Goal: Task Accomplishment & Management: Use online tool/utility

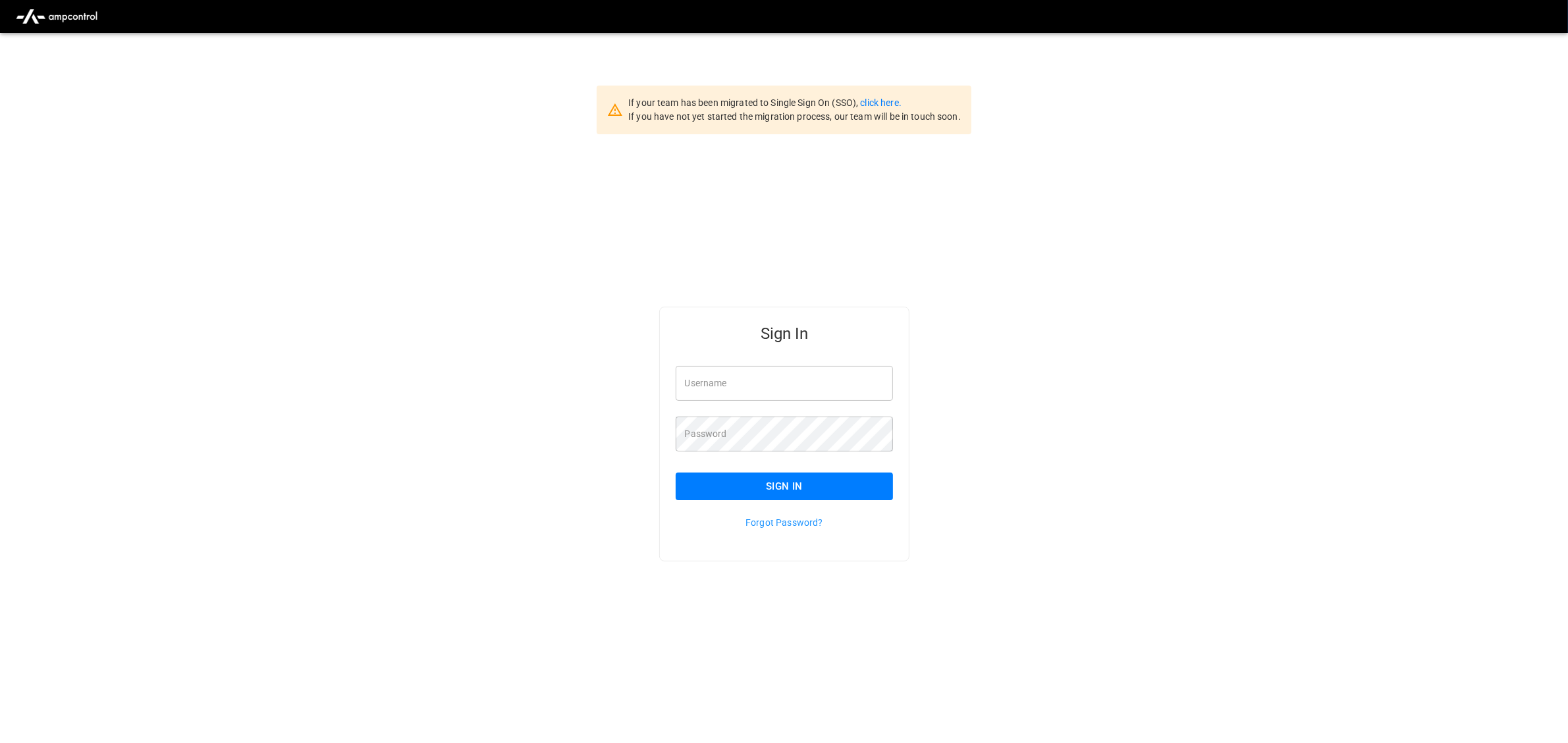
click at [764, 385] on input "Username" at bounding box center [784, 383] width 218 height 35
type input "**********"
click at [847, 494] on button "Sign In" at bounding box center [784, 486] width 218 height 28
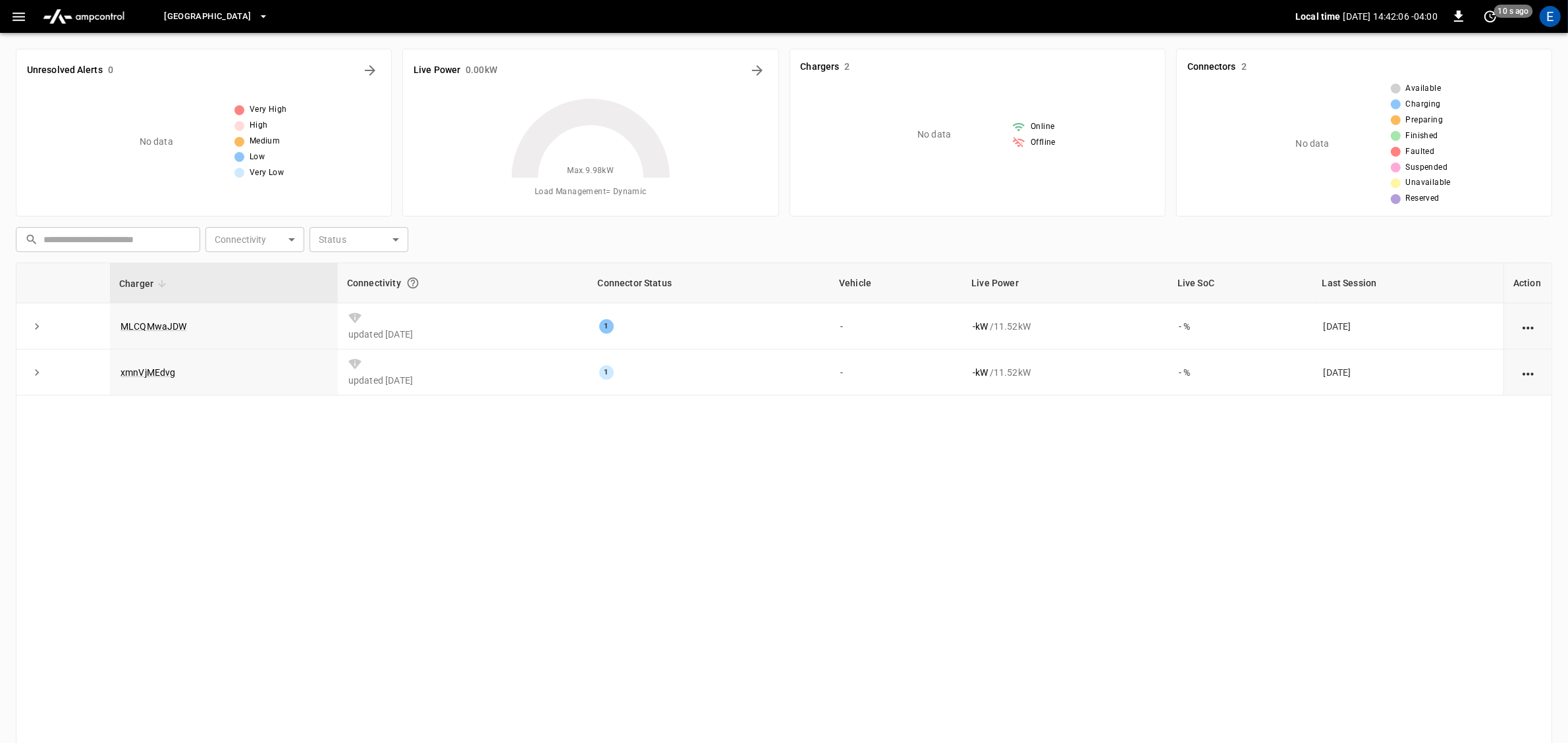
click at [270, 13] on icon "button" at bounding box center [264, 16] width 13 height 13
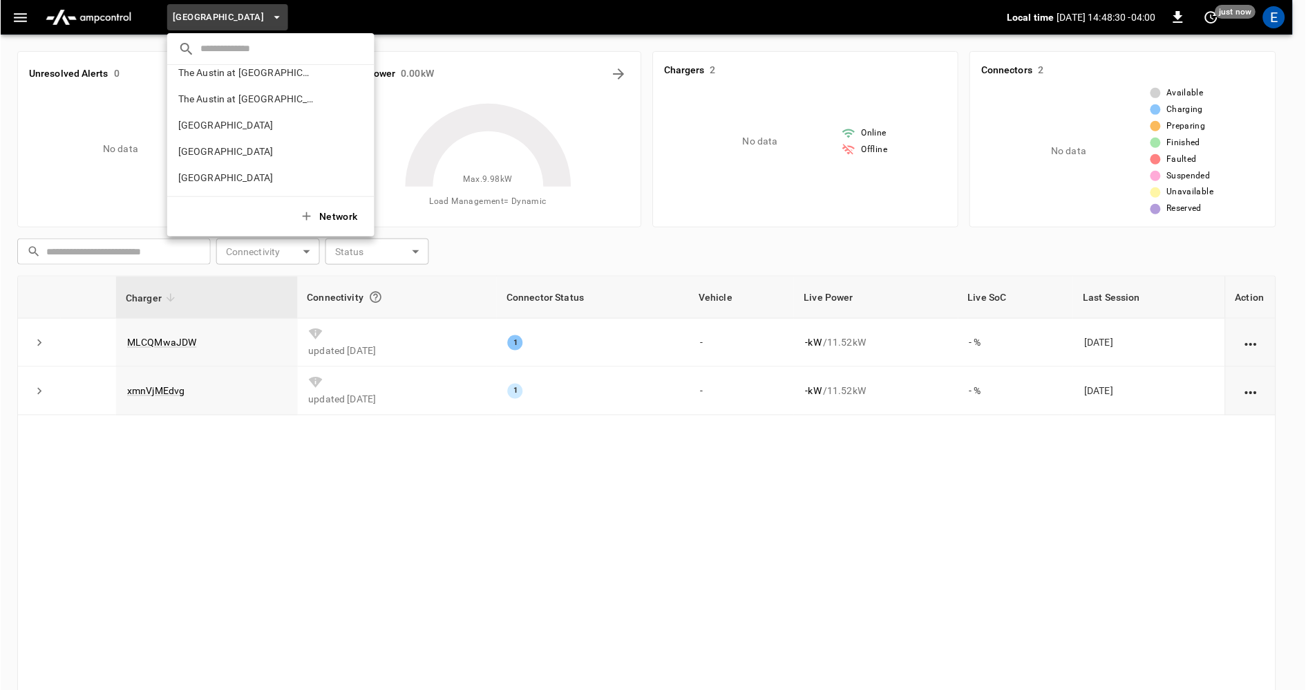
scroll to position [1007, 0]
click at [365, 516] on div at bounding box center [653, 345] width 1306 height 690
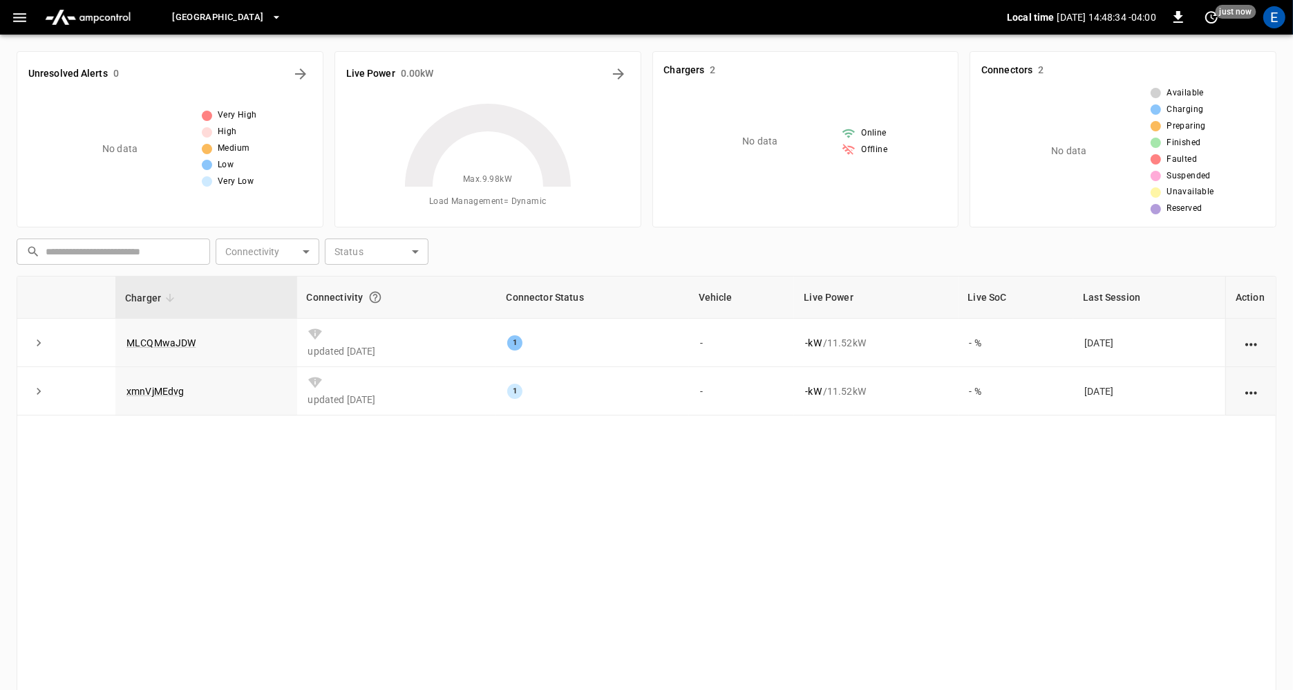
click at [283, 15] on icon "button" at bounding box center [277, 17] width 14 height 14
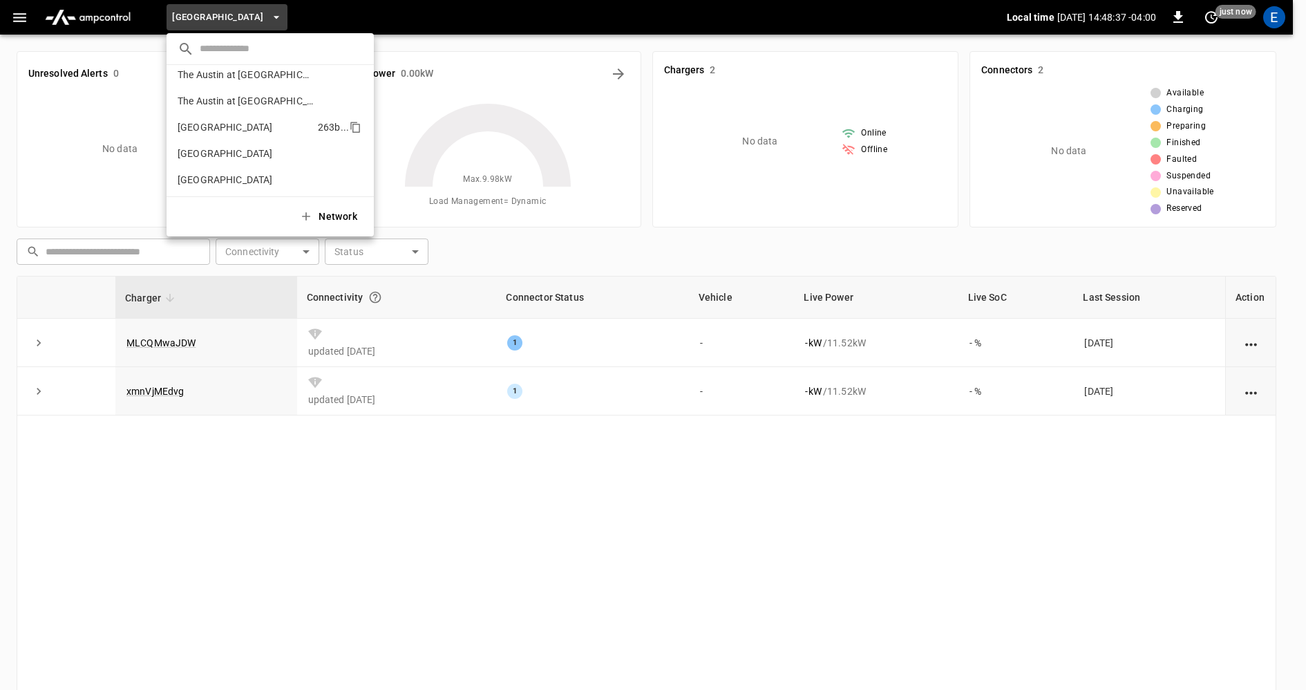
click at [282, 120] on p "[GEOGRAPHIC_DATA]" at bounding box center [245, 127] width 135 height 14
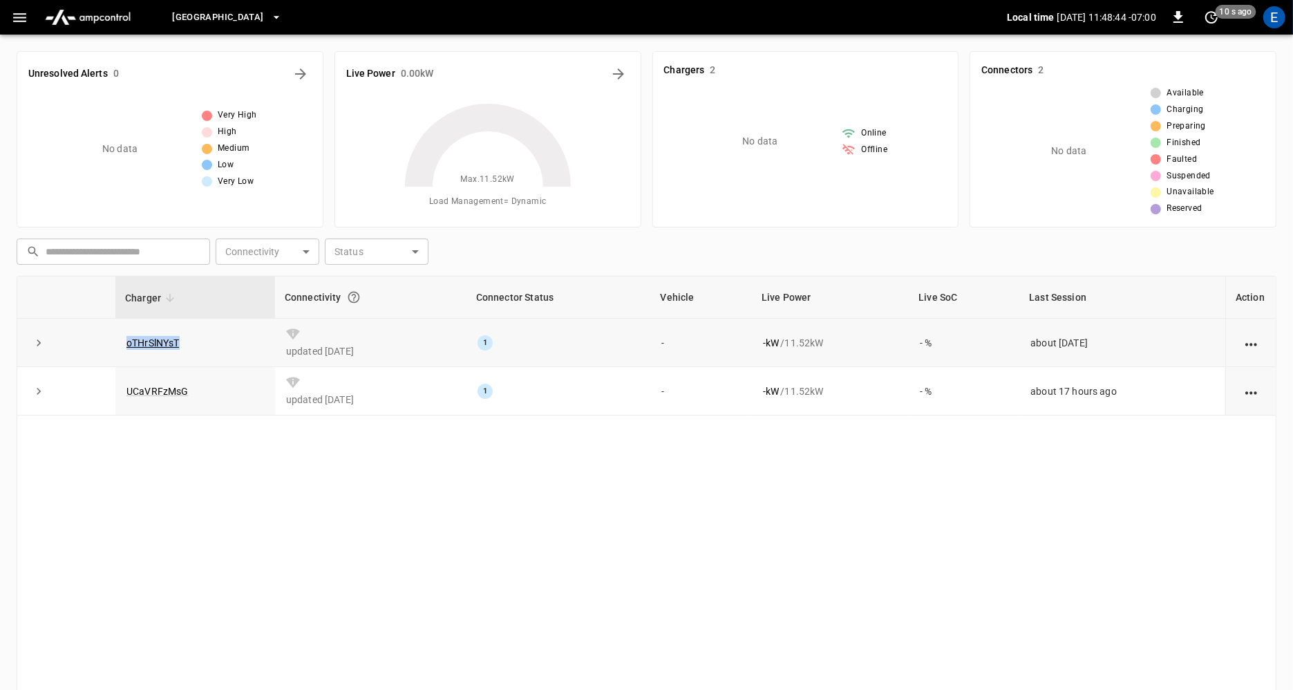
drag, startPoint x: 206, startPoint y: 343, endPoint x: 112, endPoint y: 342, distance: 94.0
click at [112, 342] on tr "oTHrSlNYsT updated 4 months ago 1 - - kW / 11.52 kW - % about 1 month ago" at bounding box center [646, 343] width 1258 height 48
copy tr "oTHrSlNYsT"
drag, startPoint x: 214, startPoint y: 395, endPoint x: 119, endPoint y: 397, distance: 94.7
click at [119, 397] on td "UCaVRFzMsG" at bounding box center [195, 391] width 160 height 48
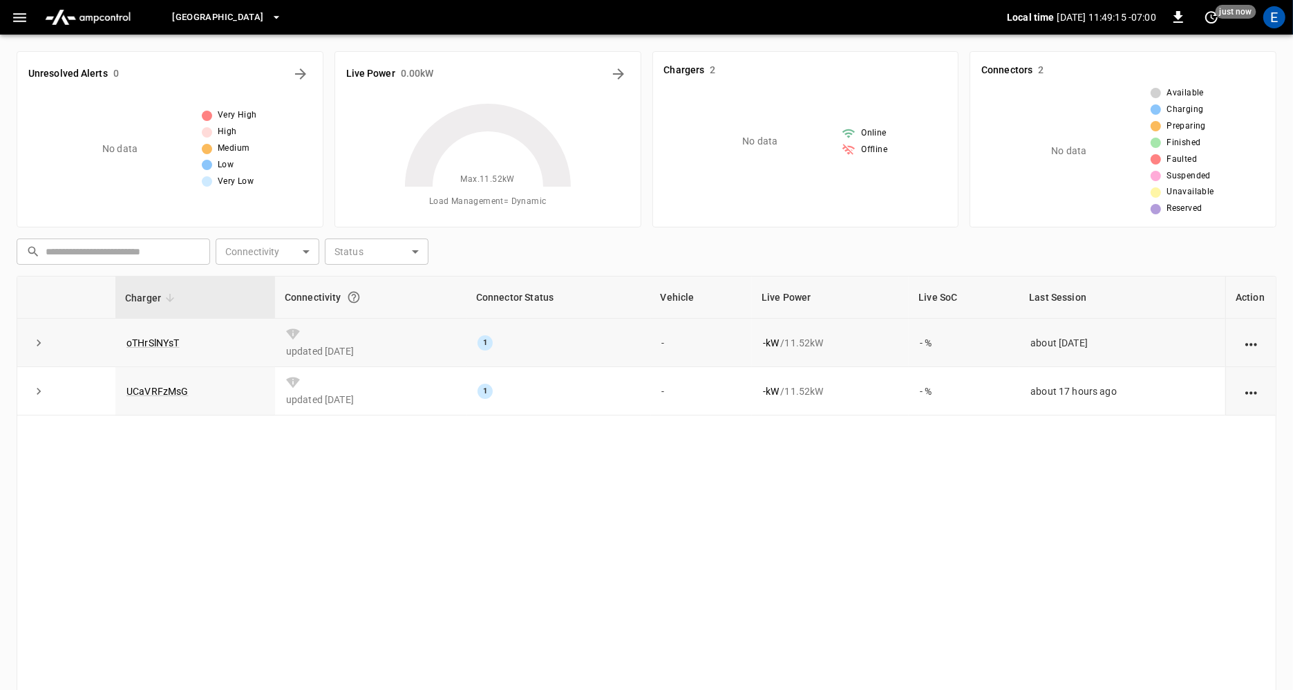
click at [202, 343] on td "oTHrSlNYsT" at bounding box center [195, 343] width 160 height 48
drag, startPoint x: 142, startPoint y: 340, endPoint x: 118, endPoint y: 341, distance: 24.2
click at [118, 341] on td "oTHrSlNYsT" at bounding box center [195, 343] width 160 height 48
copy link "oTHrSlNYsT"
click at [273, 18] on icon "button" at bounding box center [276, 17] width 6 height 3
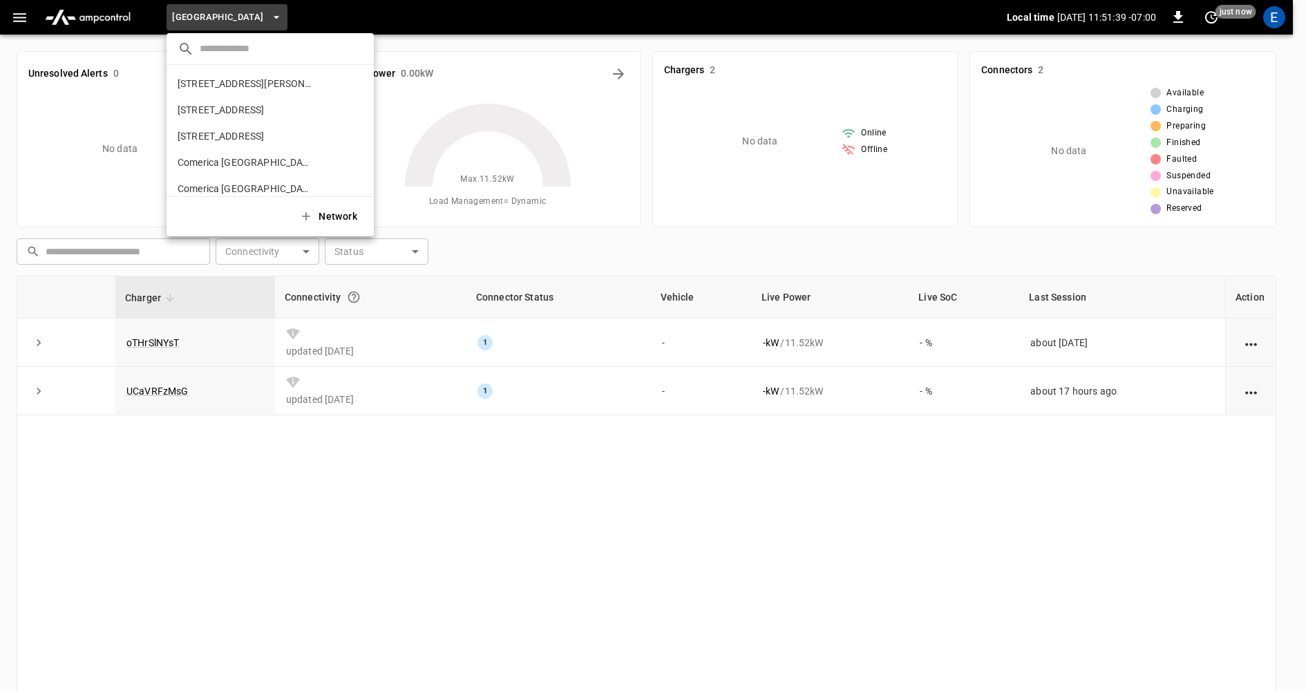
scroll to position [1009, 0]
drag, startPoint x: 372, startPoint y: 456, endPoint x: 247, endPoint y: 428, distance: 127.6
click at [372, 456] on div at bounding box center [653, 345] width 1306 height 691
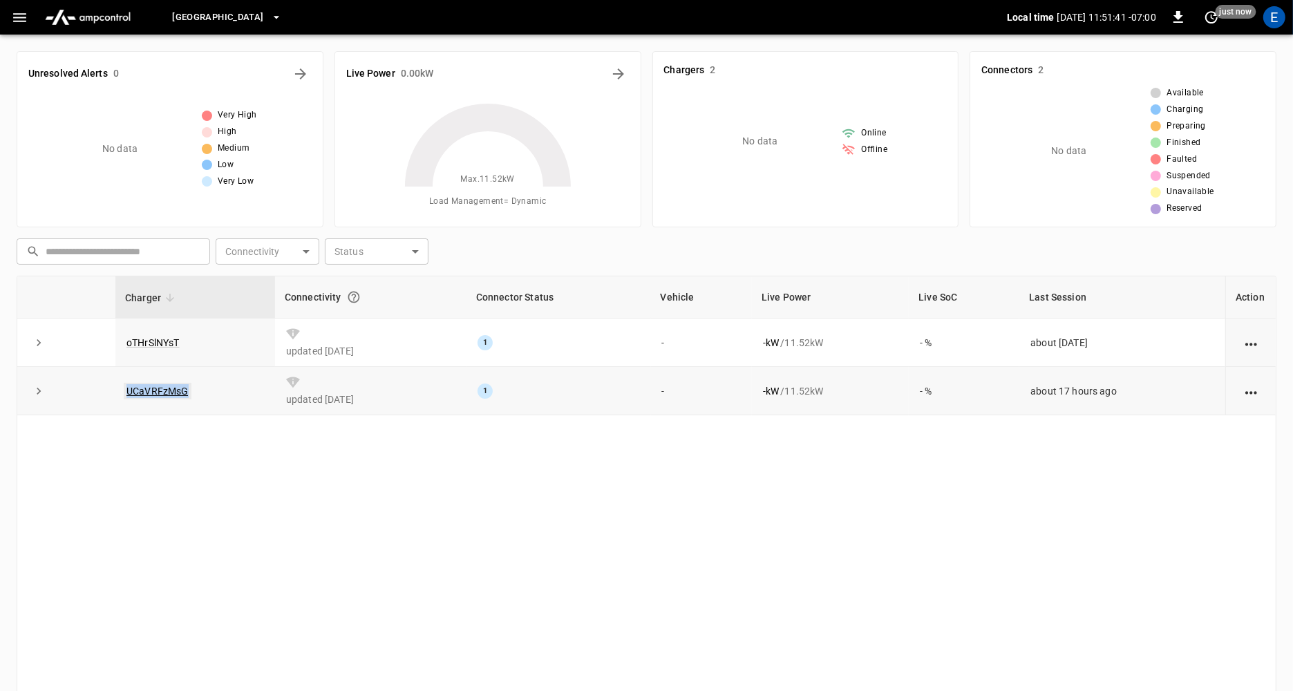
drag, startPoint x: 182, startPoint y: 389, endPoint x: 126, endPoint y: 387, distance: 56.0
click at [126, 387] on td "UCaVRFzMsG" at bounding box center [195, 391] width 160 height 48
copy link "UCaVRFzMsG"
click at [270, 18] on icon "button" at bounding box center [277, 17] width 14 height 14
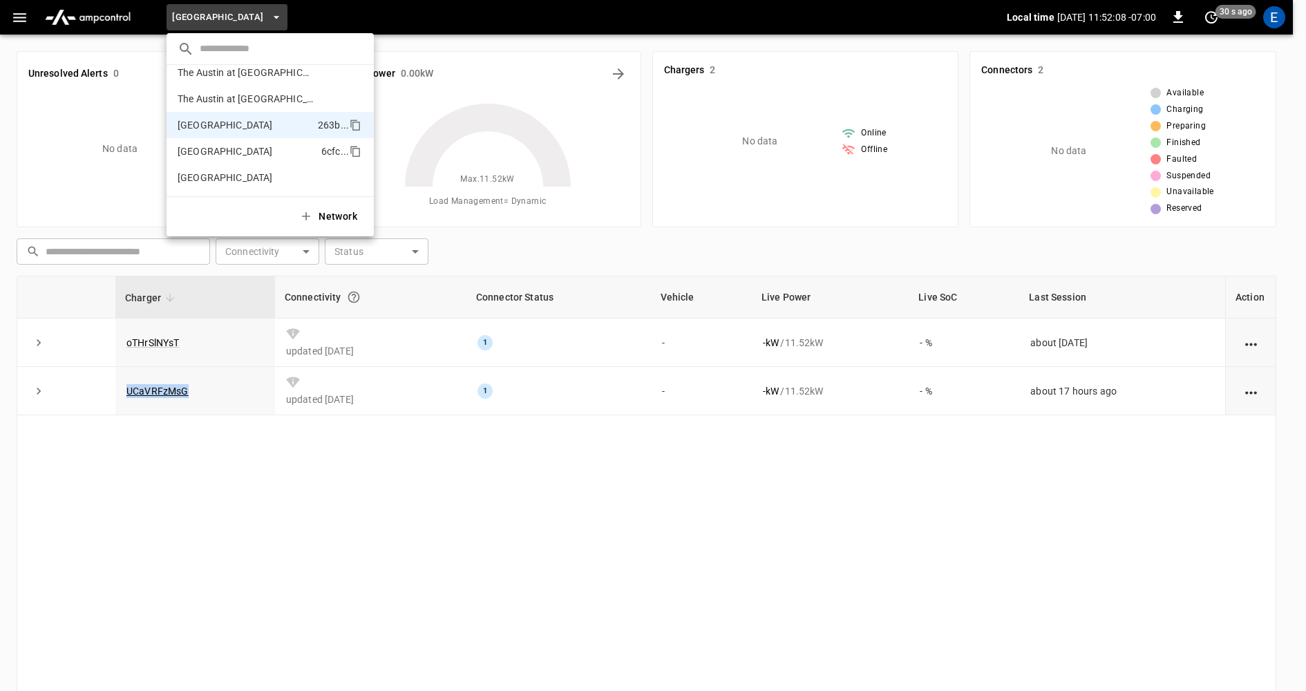
click at [256, 149] on p "[GEOGRAPHIC_DATA]" at bounding box center [247, 151] width 138 height 14
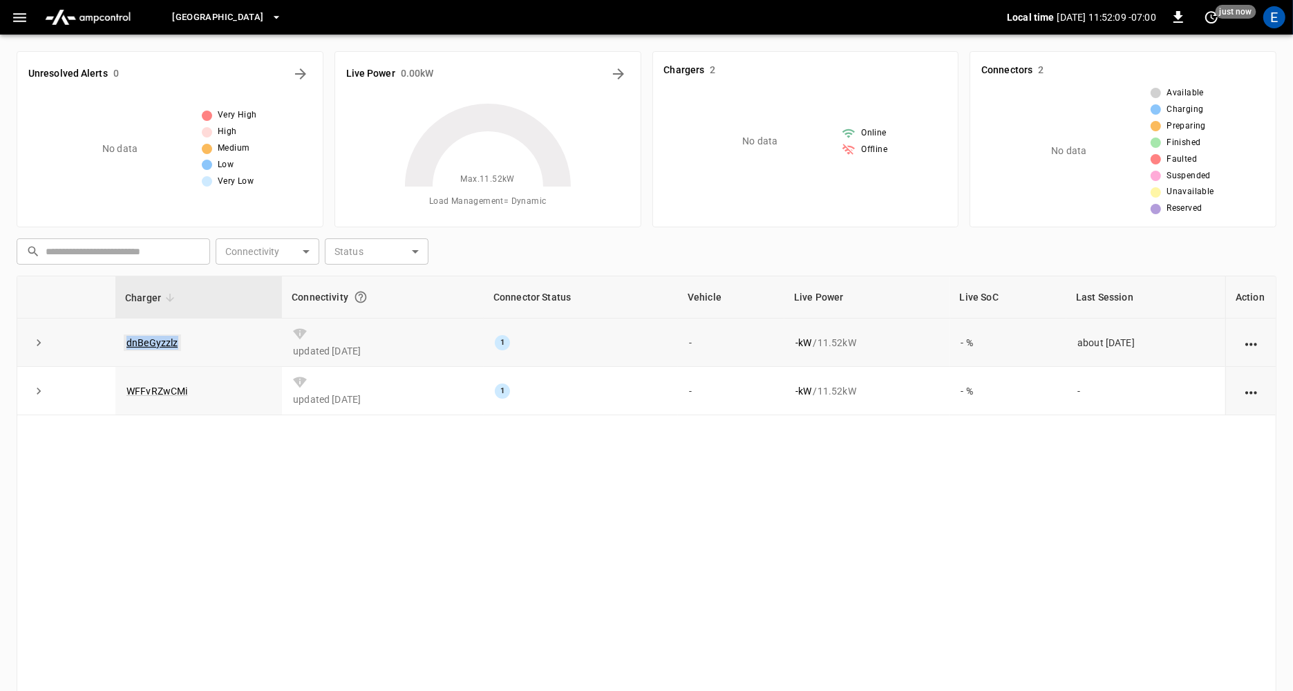
drag, startPoint x: 175, startPoint y: 337, endPoint x: 126, endPoint y: 334, distance: 49.1
click at [126, 334] on td "dnBeGyzzlz" at bounding box center [198, 343] width 167 height 48
copy link "dnBeGyzzlz"
drag, startPoint x: 196, startPoint y: 391, endPoint x: 118, endPoint y: 393, distance: 77.4
click at [118, 393] on td "WFFvRZwCMi" at bounding box center [198, 391] width 167 height 48
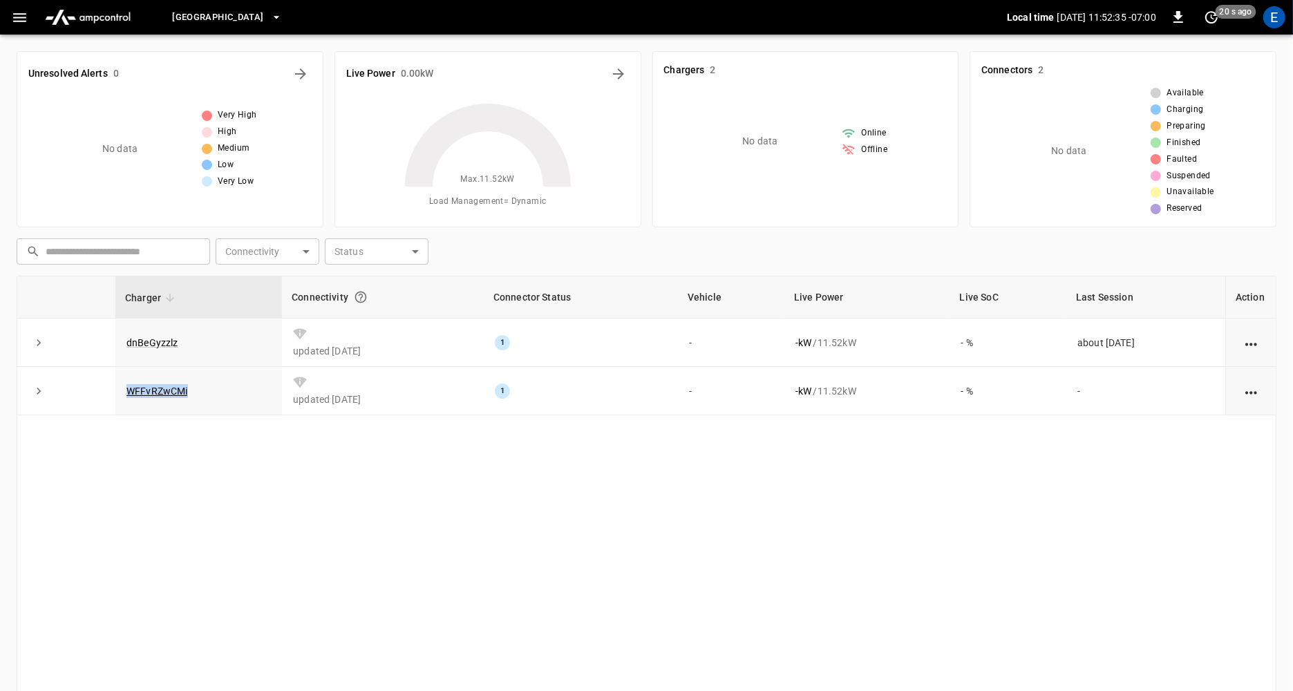
copy link "WFFvRZwCMi"
click at [273, 17] on icon "button" at bounding box center [276, 17] width 6 height 3
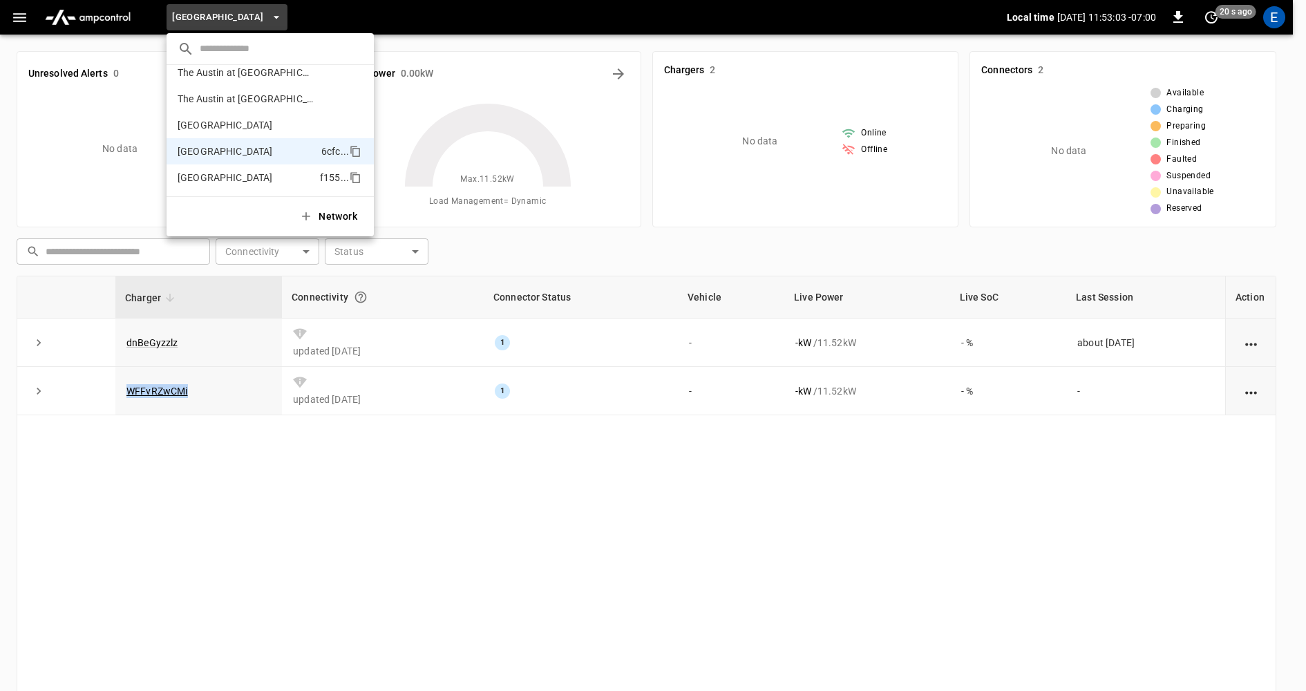
click at [258, 182] on p "[GEOGRAPHIC_DATA]" at bounding box center [246, 178] width 137 height 14
